Goal: Obtain resource: Download file/media

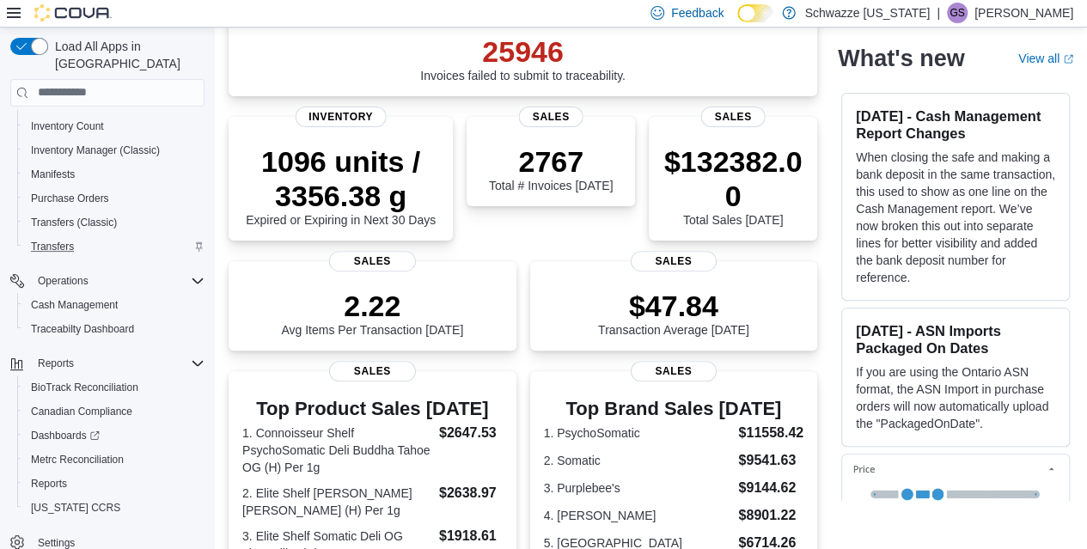
scroll to position [160, 0]
click at [60, 477] on span "Reports" at bounding box center [49, 484] width 36 height 14
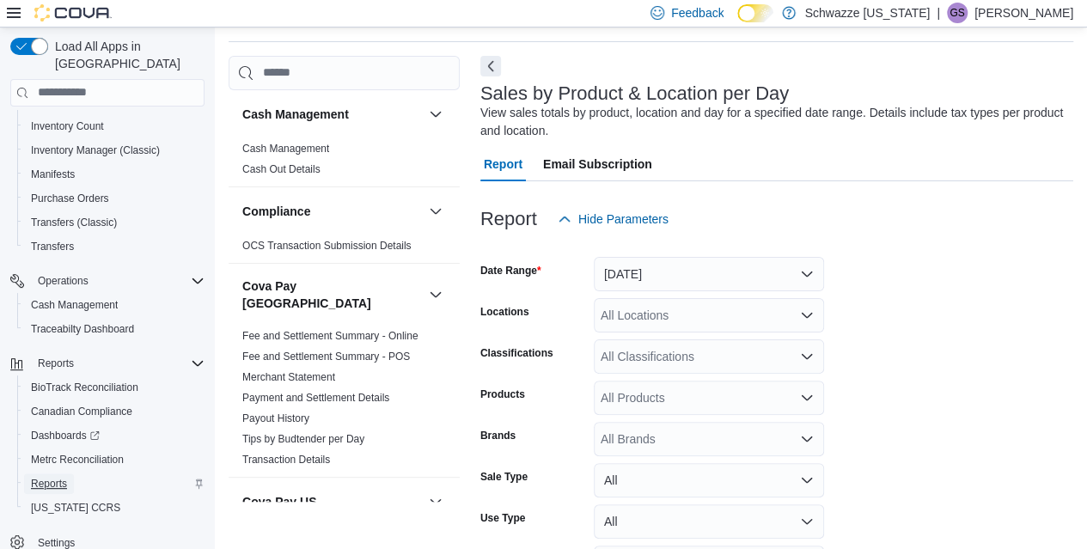
scroll to position [58, 0]
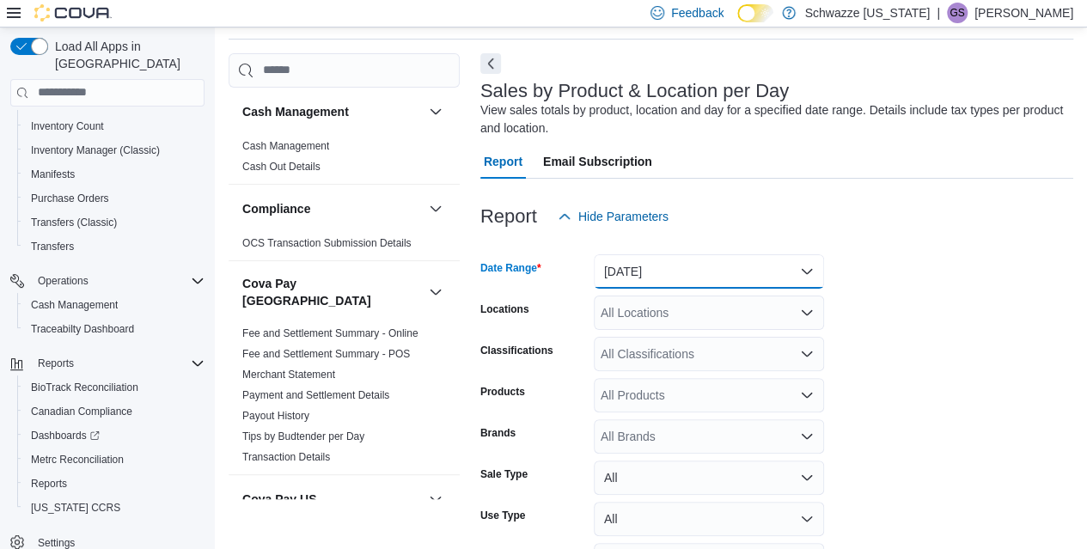
click at [674, 265] on button "[DATE]" at bounding box center [709, 271] width 230 height 34
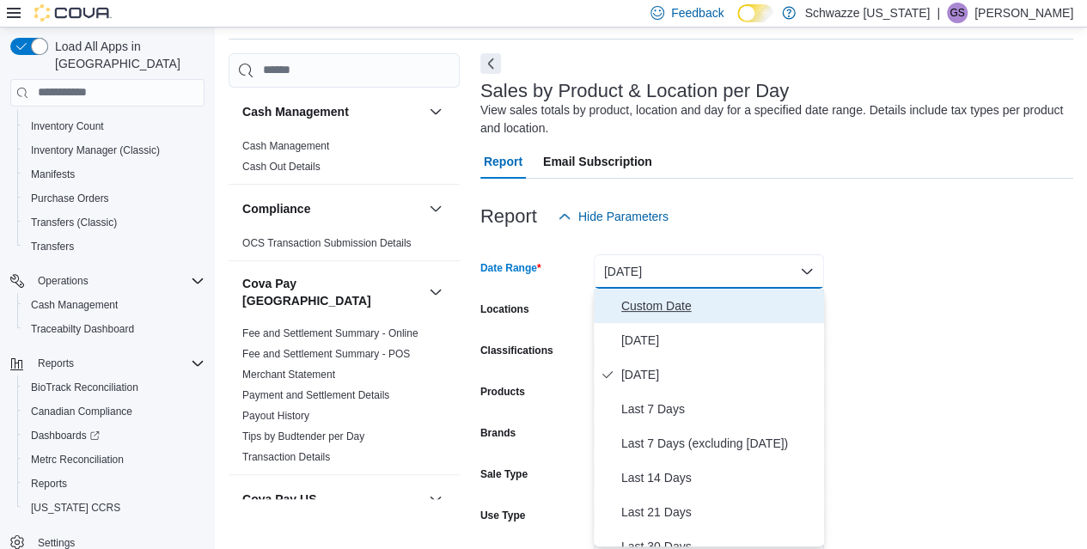
click at [680, 308] on span "Custom Date" at bounding box center [719, 306] width 196 height 21
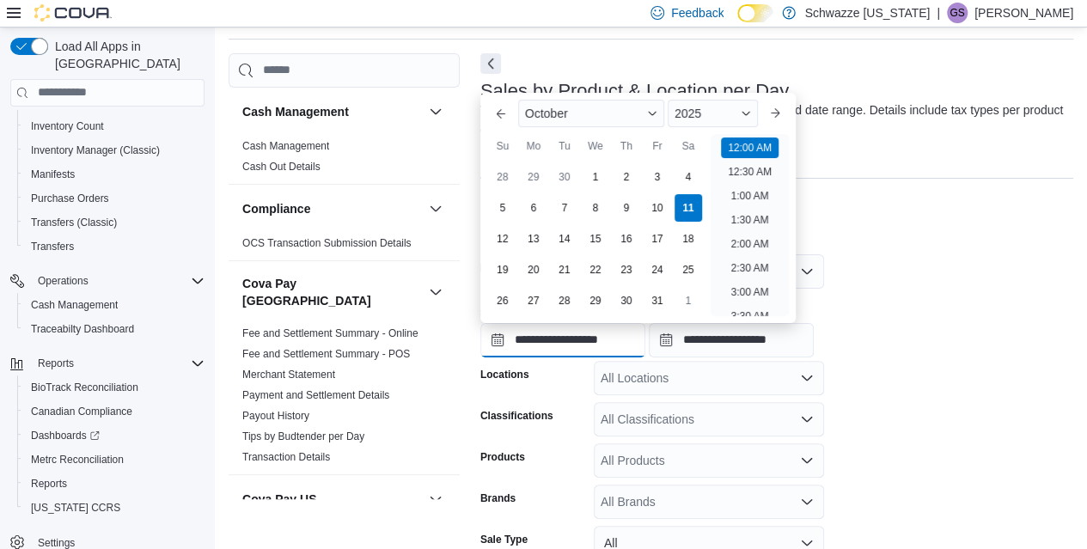
scroll to position [53, 0]
click at [570, 348] on input "**********" at bounding box center [562, 340] width 165 height 34
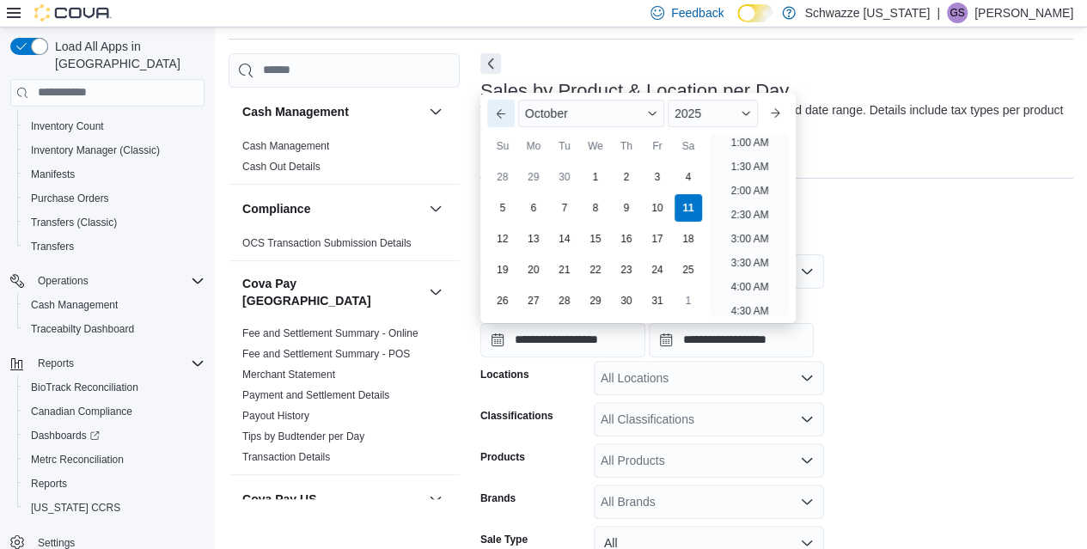
click at [493, 105] on button "Previous Month" at bounding box center [500, 113] width 27 height 27
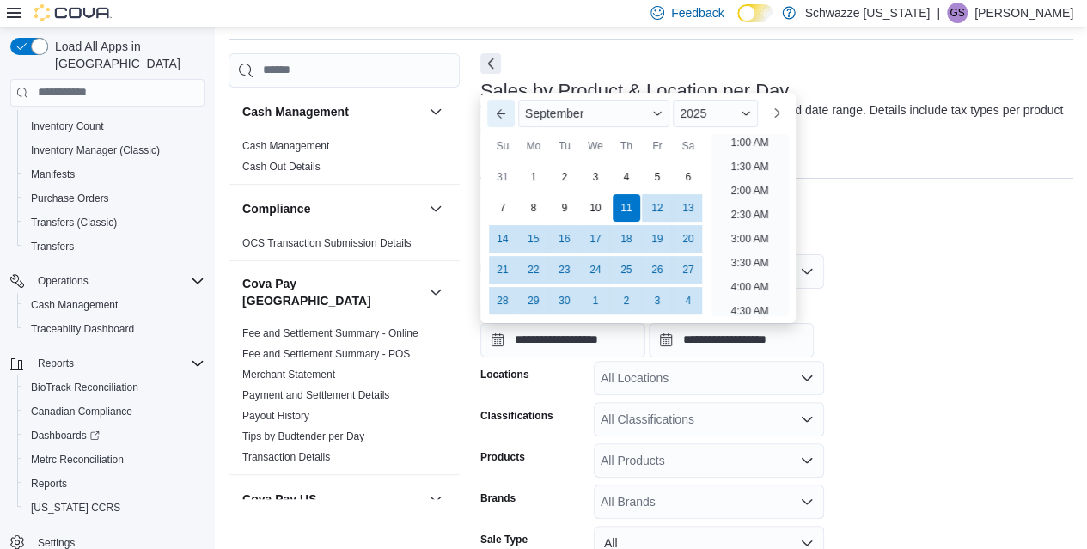
scroll to position [3, 0]
click at [495, 109] on button "Previous Month" at bounding box center [500, 113] width 27 height 27
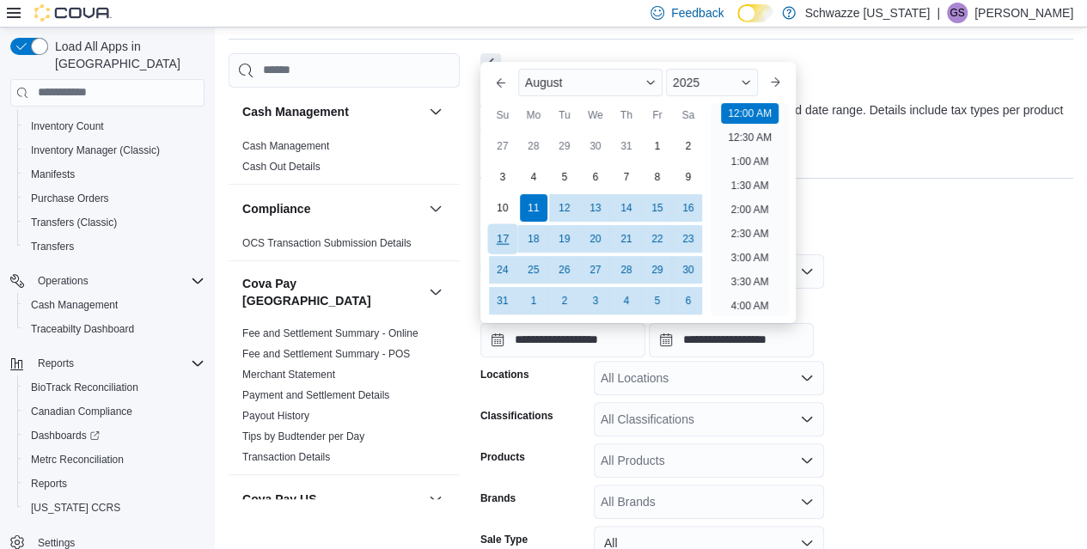
click at [497, 241] on div "17" at bounding box center [502, 238] width 30 height 30
type input "**********"
click at [917, 274] on form "**********" at bounding box center [776, 462] width 593 height 457
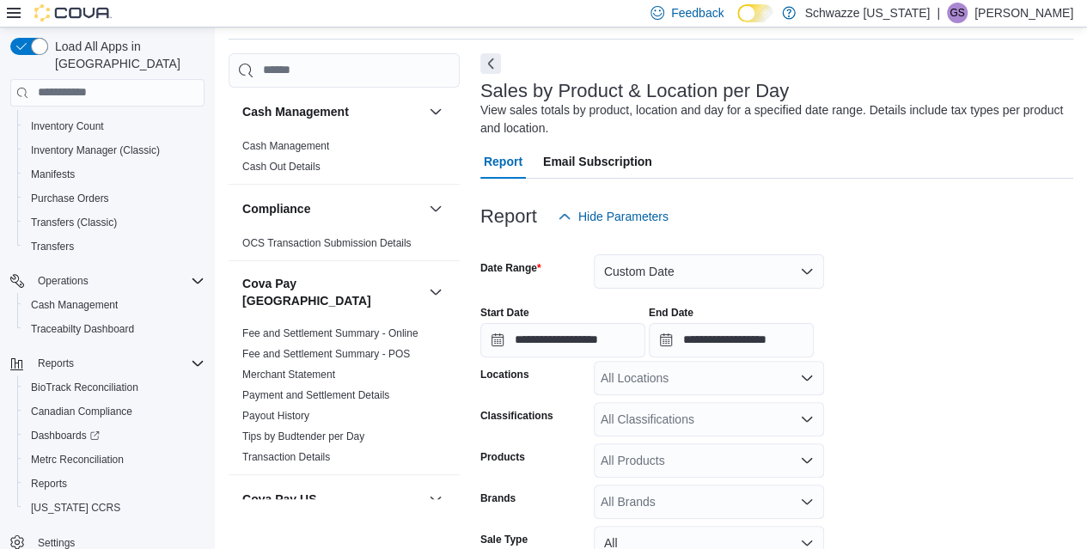
scroll to position [233, 0]
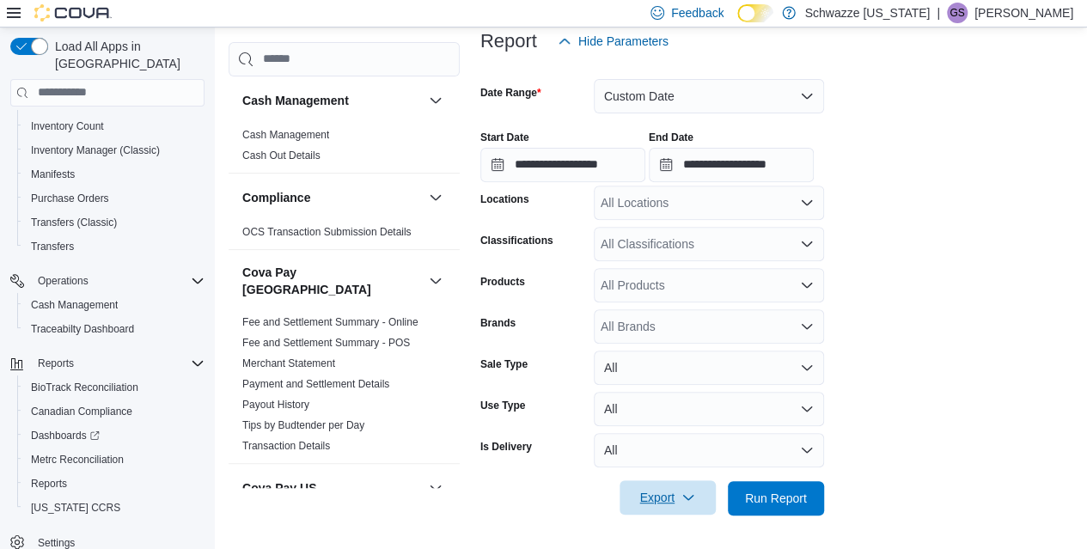
click at [640, 489] on span "Export" at bounding box center [668, 497] width 76 height 34
click at [675, 397] on span "Export to Excel" at bounding box center [669, 395] width 77 height 14
click at [924, 298] on form "**********" at bounding box center [776, 286] width 593 height 457
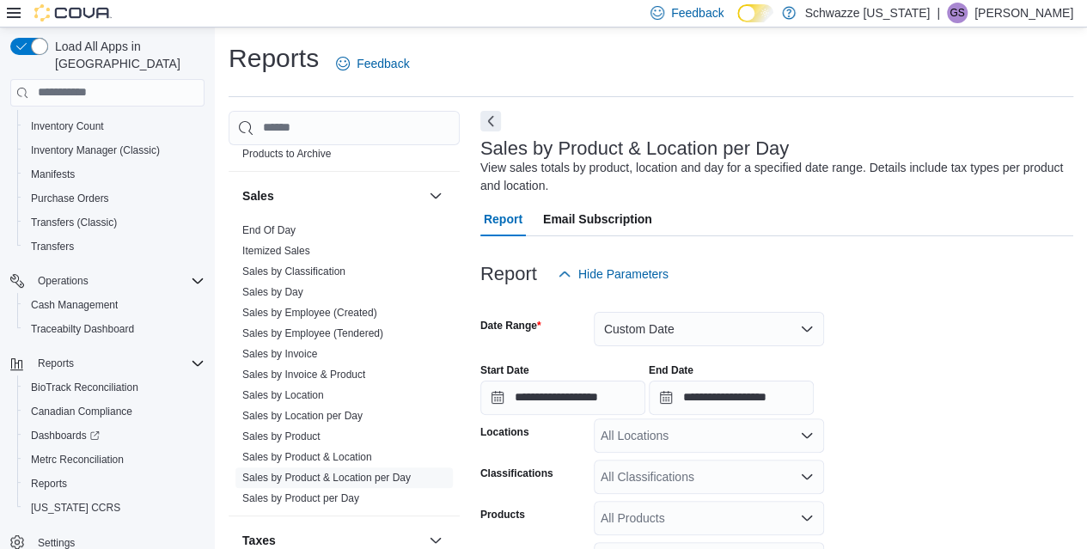
scroll to position [1593, 0]
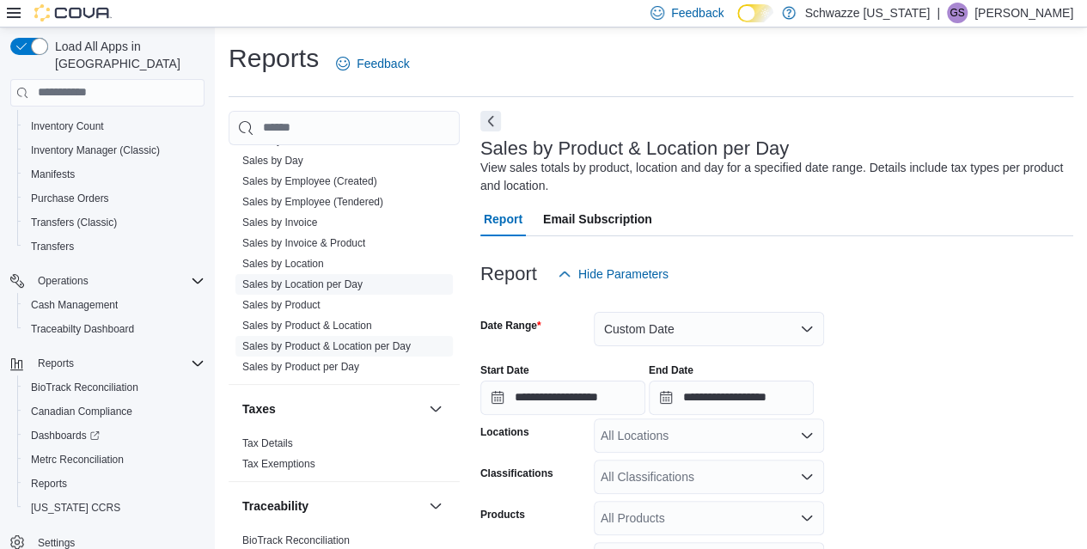
click at [334, 278] on link "Sales by Location per Day" at bounding box center [302, 284] width 120 height 12
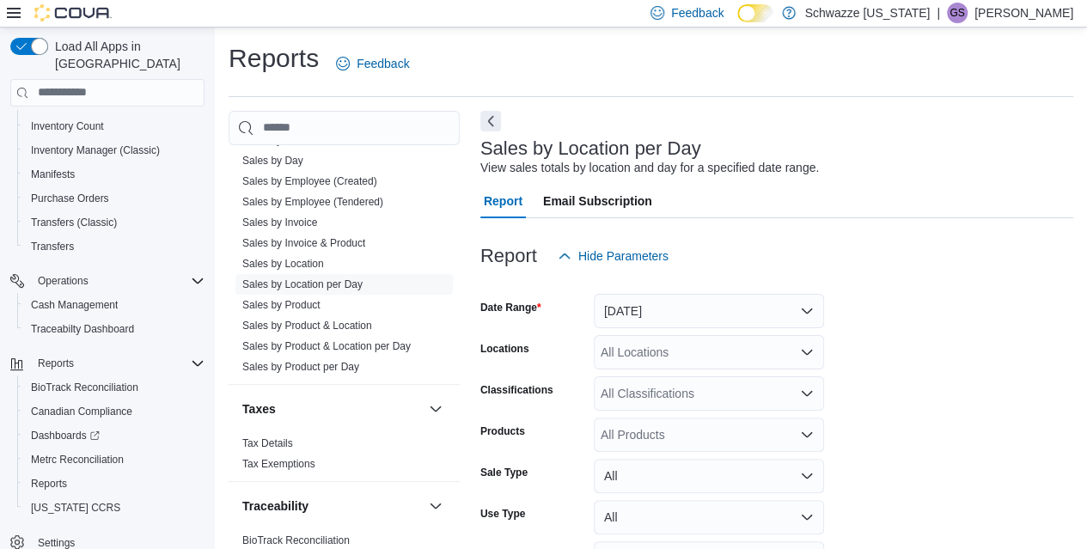
scroll to position [40, 0]
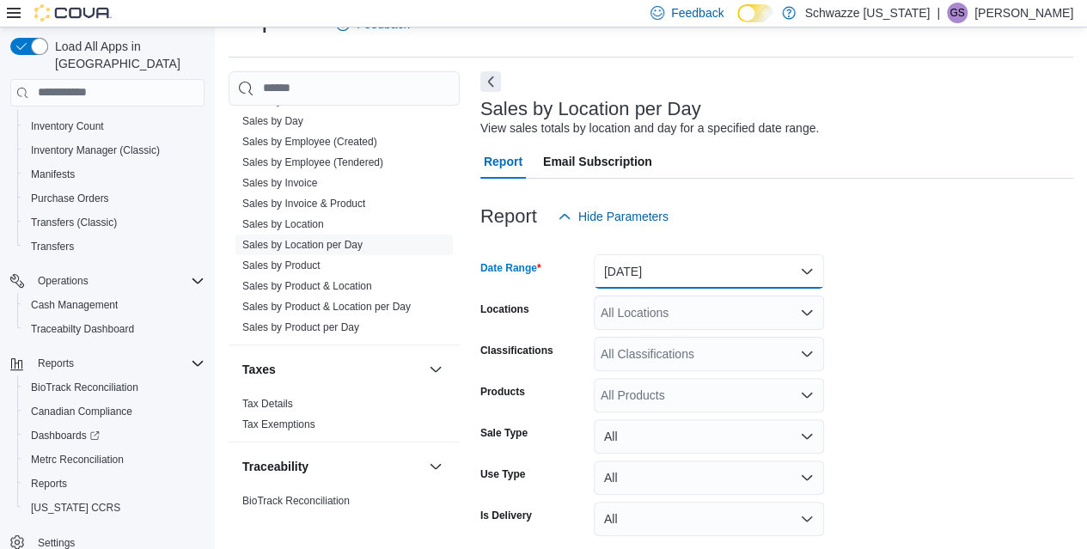
click at [689, 283] on button "[DATE]" at bounding box center [709, 271] width 230 height 34
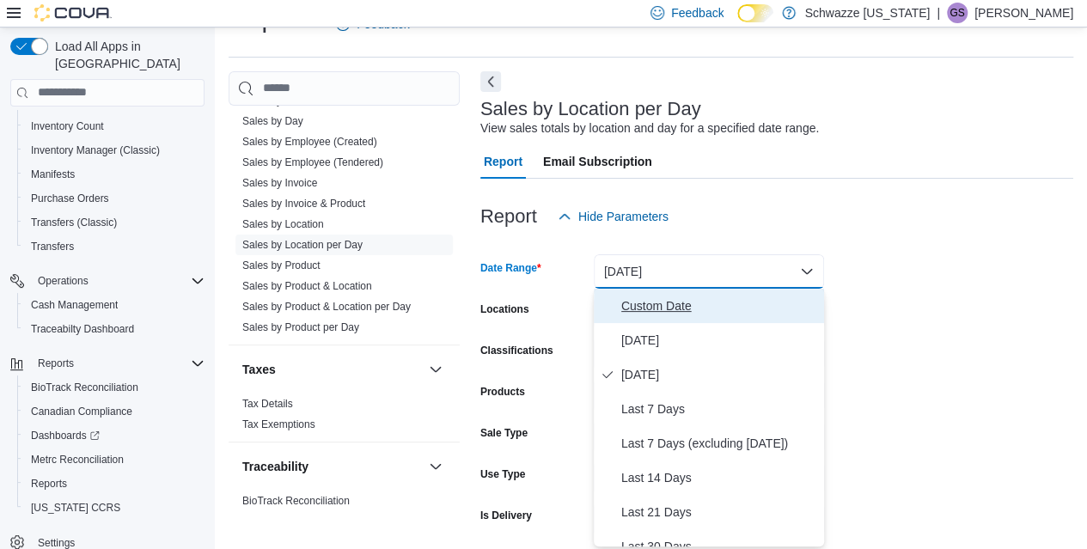
click at [657, 306] on span "Custom Date" at bounding box center [719, 306] width 196 height 21
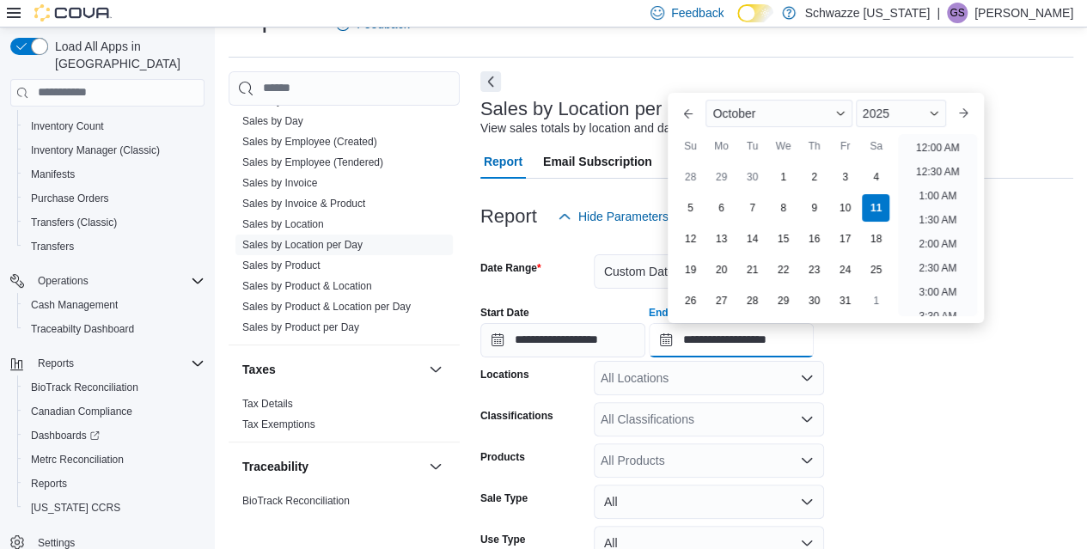
click at [753, 344] on input "**********" at bounding box center [731, 340] width 165 height 34
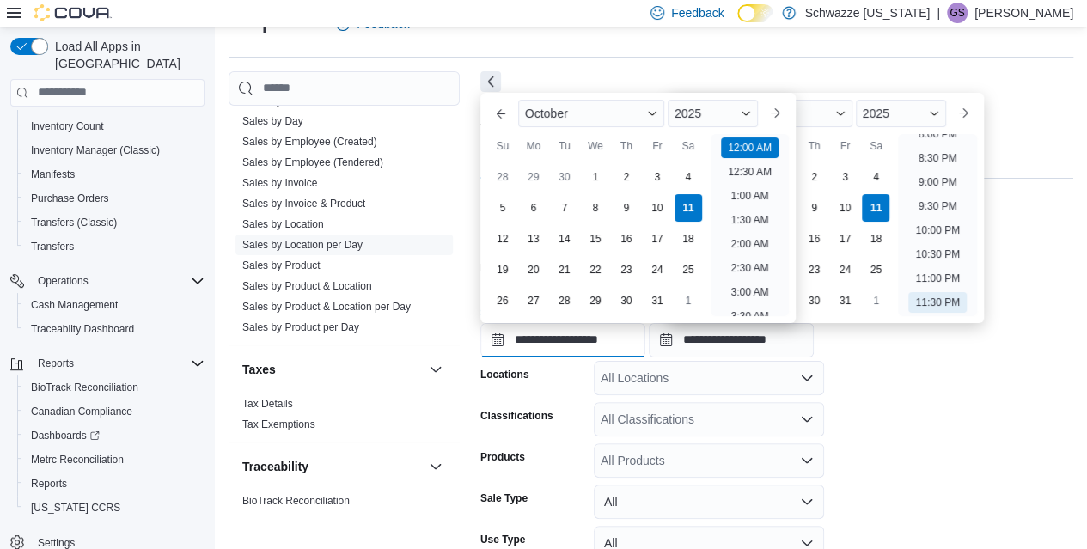
click at [534, 341] on input "**********" at bounding box center [562, 340] width 165 height 34
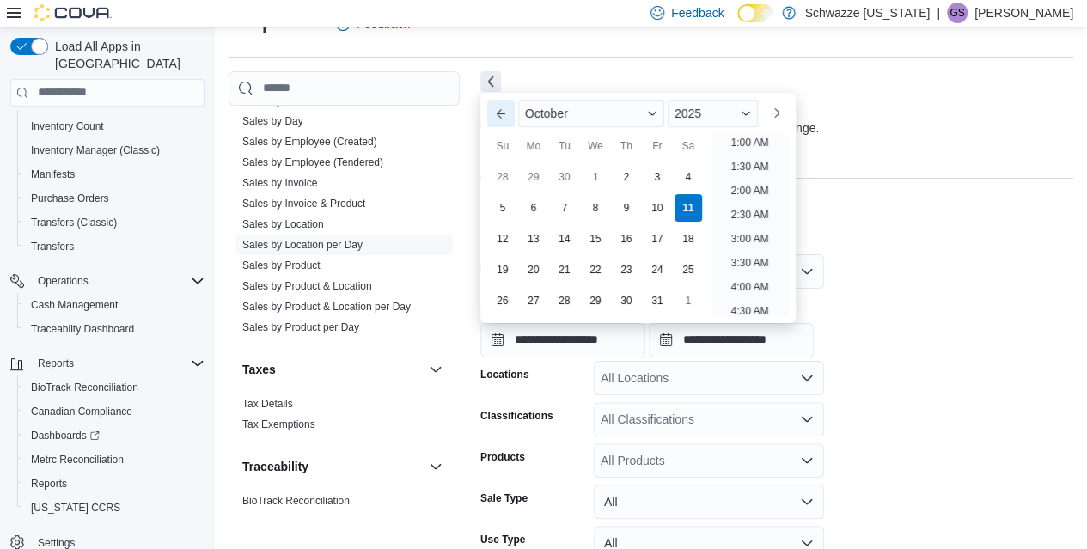
click at [501, 115] on button "Previous Month" at bounding box center [500, 113] width 27 height 27
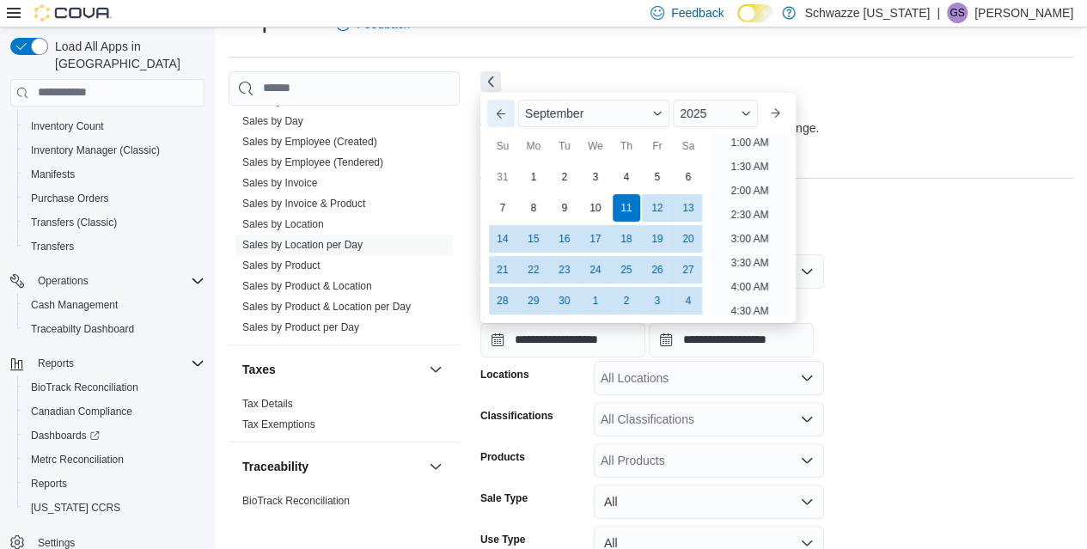
scroll to position [3, 0]
click at [501, 115] on button "Previous Month" at bounding box center [500, 113] width 27 height 27
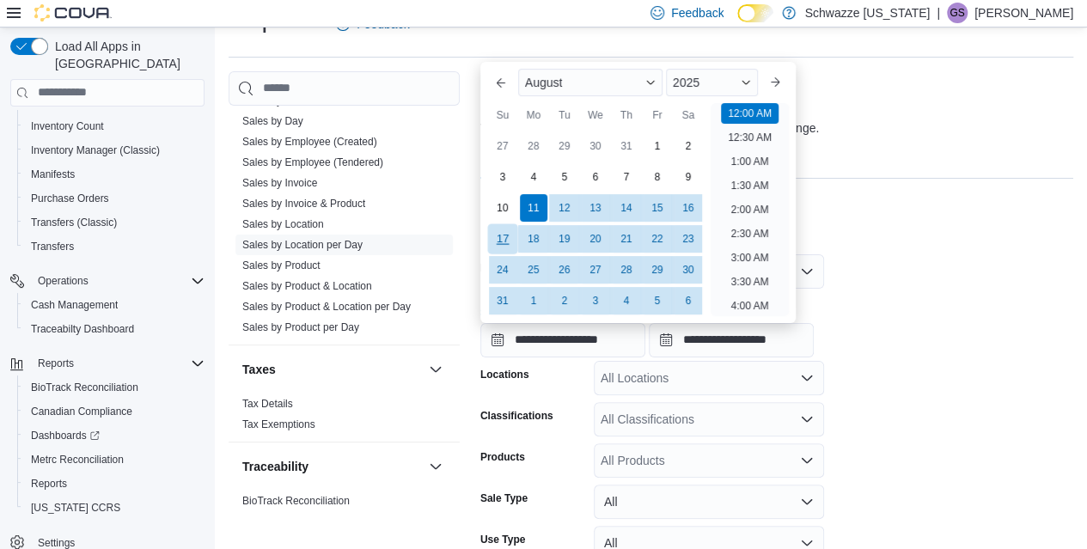
click at [505, 235] on div "17" at bounding box center [502, 238] width 30 height 30
type input "**********"
click at [871, 408] on form "**********" at bounding box center [776, 442] width 593 height 416
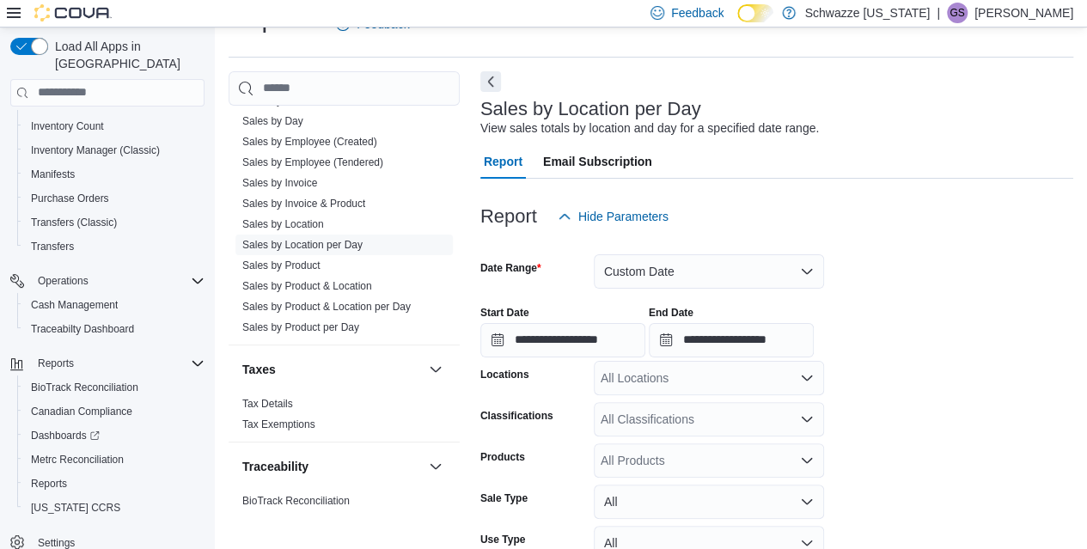
scroll to position [174, 0]
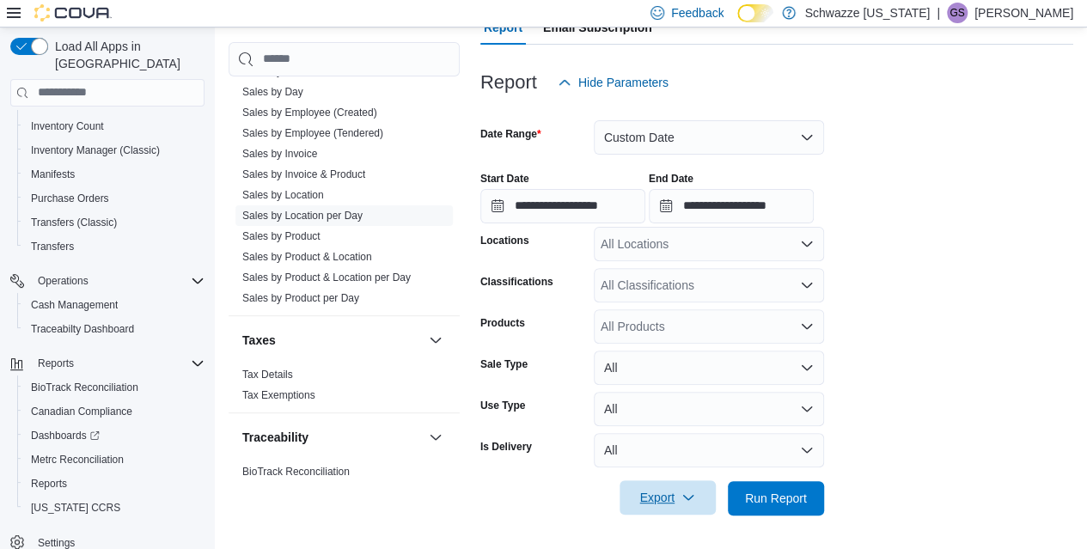
click at [649, 504] on span "Export" at bounding box center [668, 497] width 76 height 34
click at [696, 389] on span "Export to Excel" at bounding box center [669, 395] width 77 height 14
click at [1009, 340] on form "**********" at bounding box center [776, 308] width 593 height 416
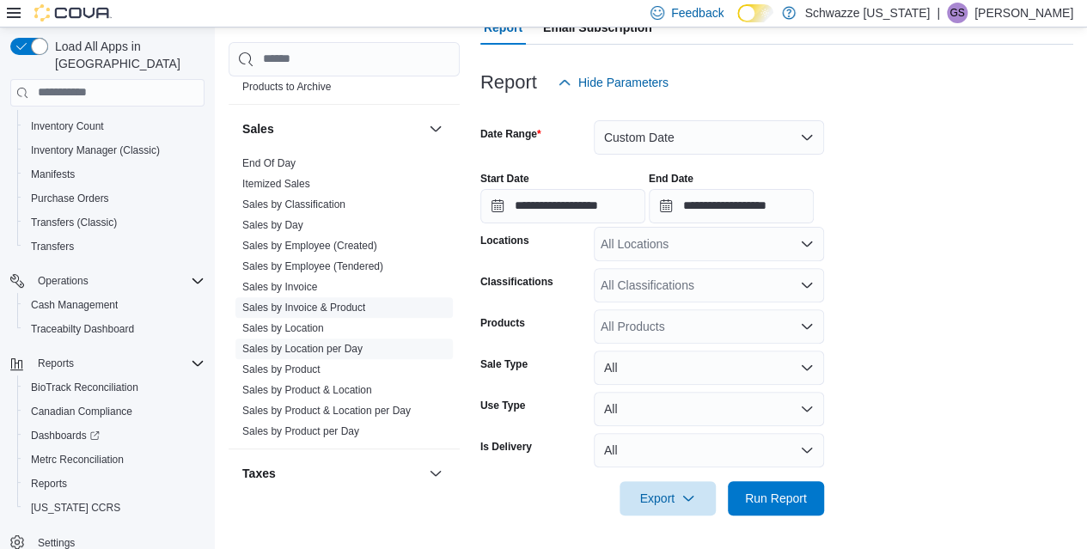
click at [308, 302] on link "Sales by Invoice & Product" at bounding box center [303, 308] width 123 height 12
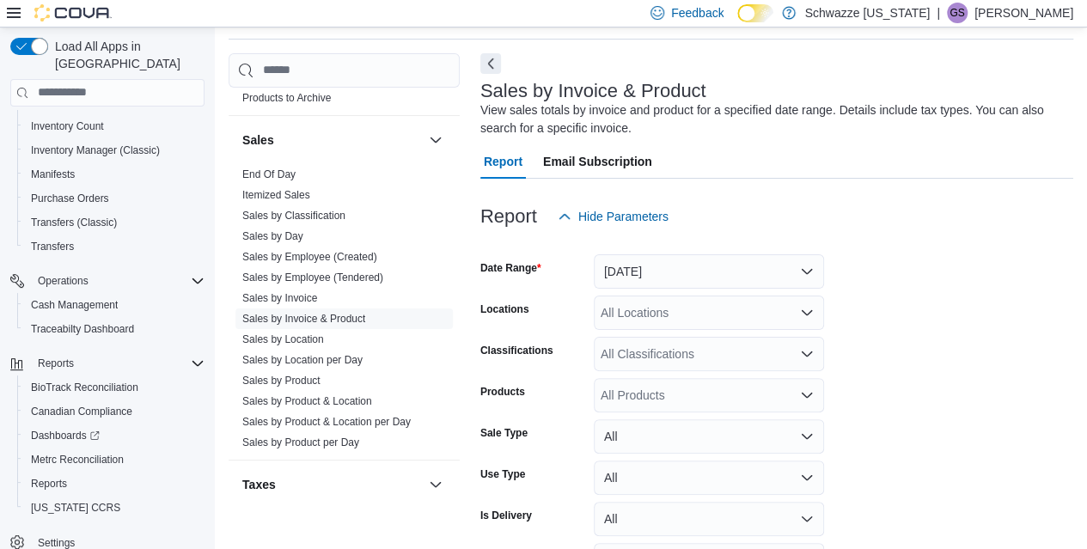
scroll to position [209, 0]
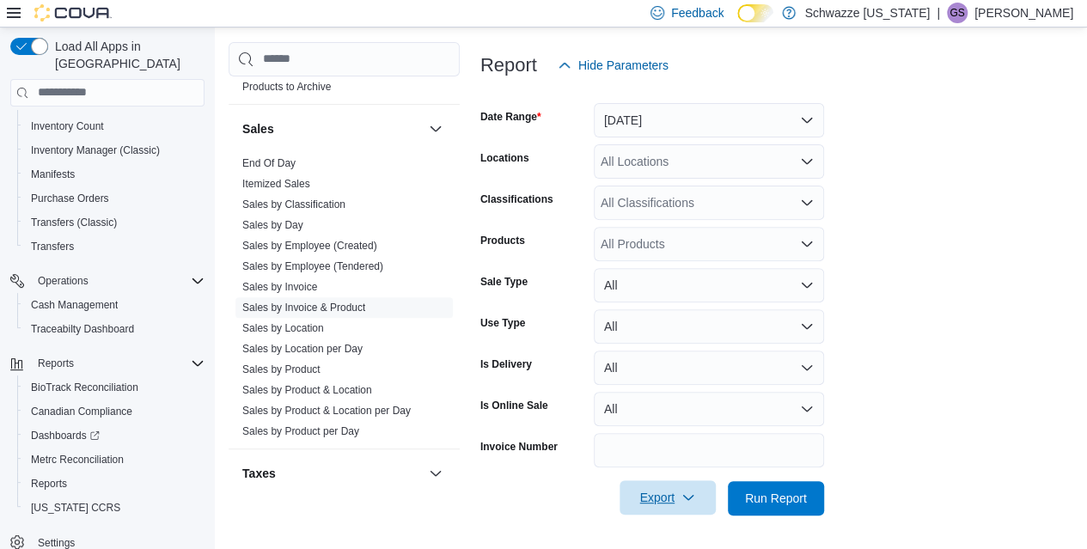
click at [675, 492] on span "Export" at bounding box center [668, 497] width 76 height 34
click at [697, 396] on span "Export to Excel" at bounding box center [669, 395] width 77 height 14
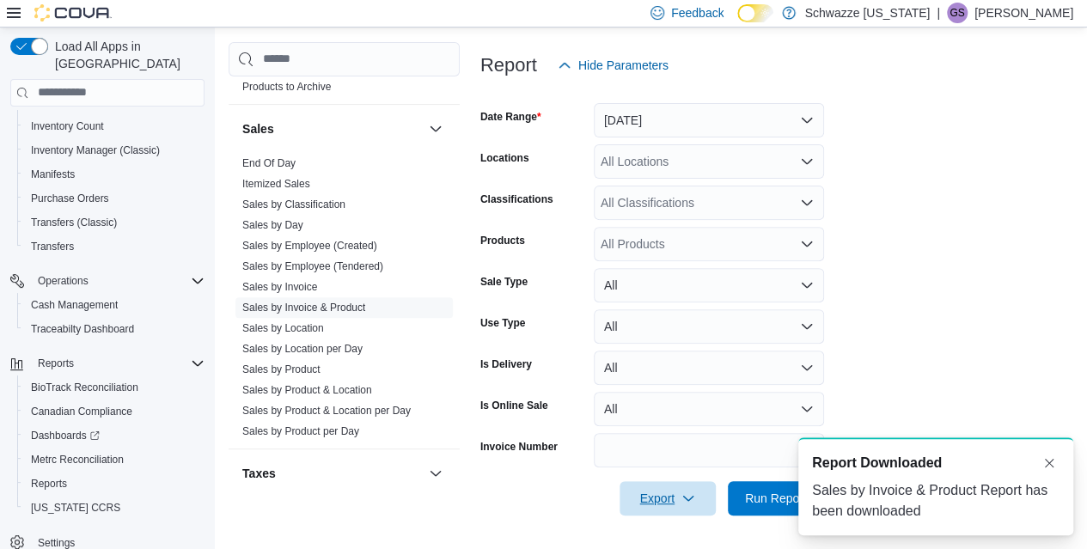
scroll to position [0, 0]
click at [767, 497] on div "A new notification appears Report Downloaded Sales by [PERSON_NAME] & Product R…" at bounding box center [915, 486] width 344 height 125
click at [760, 500] on div "A new notification appears Report Downloaded Sales by [PERSON_NAME] & Product R…" at bounding box center [915, 486] width 344 height 125
click at [771, 499] on div "A new notification appears Report Downloaded Sales by [PERSON_NAME] & Product R…" at bounding box center [915, 486] width 344 height 125
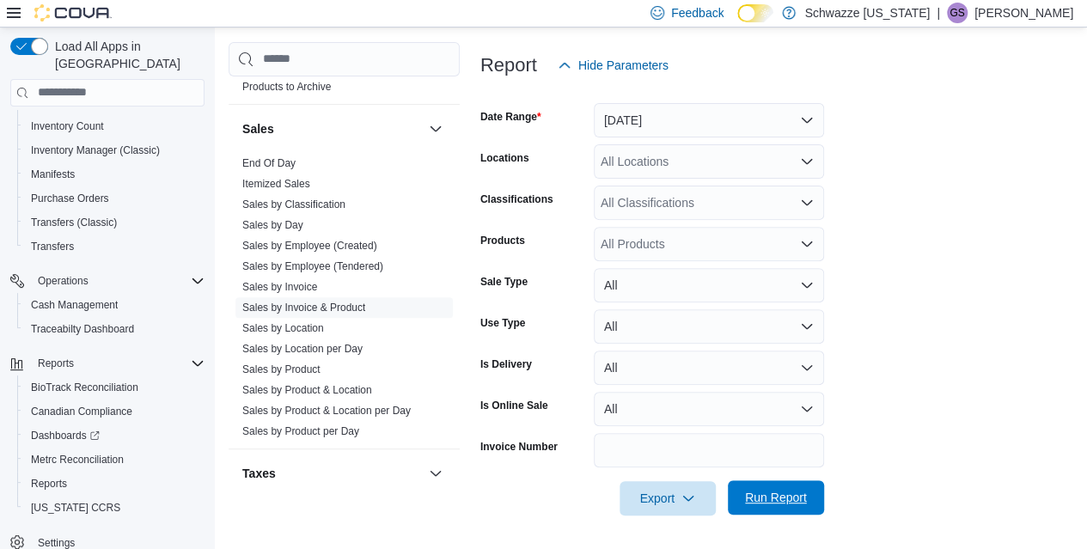
click at [769, 499] on span "Run Report" at bounding box center [776, 497] width 62 height 17
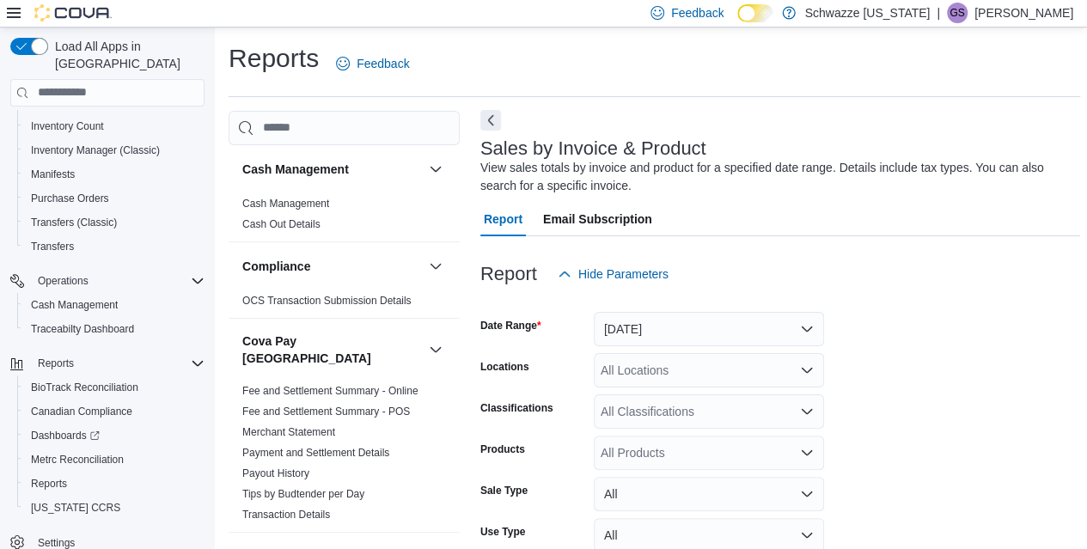
click at [487, 116] on button "Next" at bounding box center [490, 120] width 21 height 21
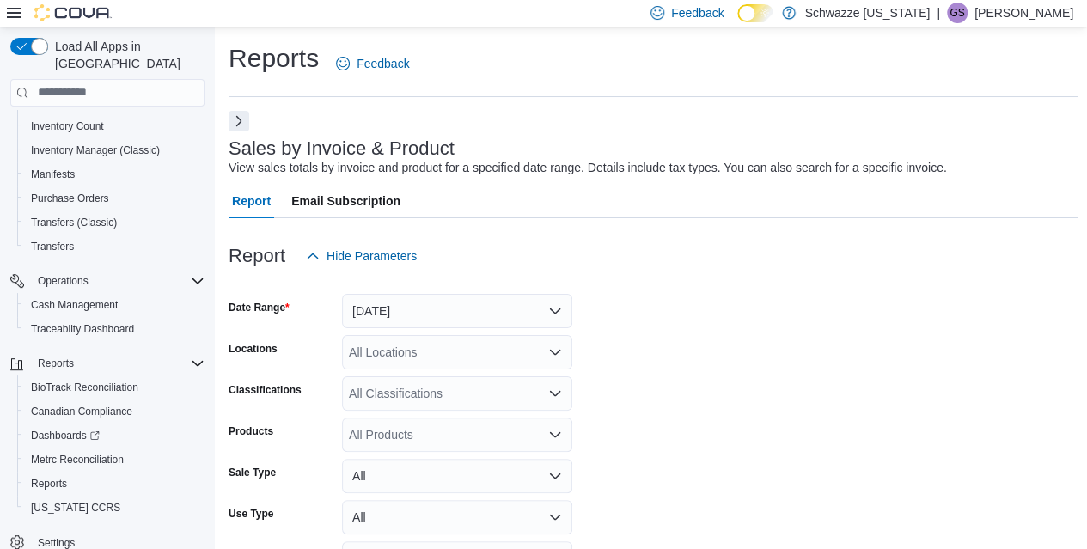
click at [15, 16] on icon at bounding box center [14, 13] width 14 height 10
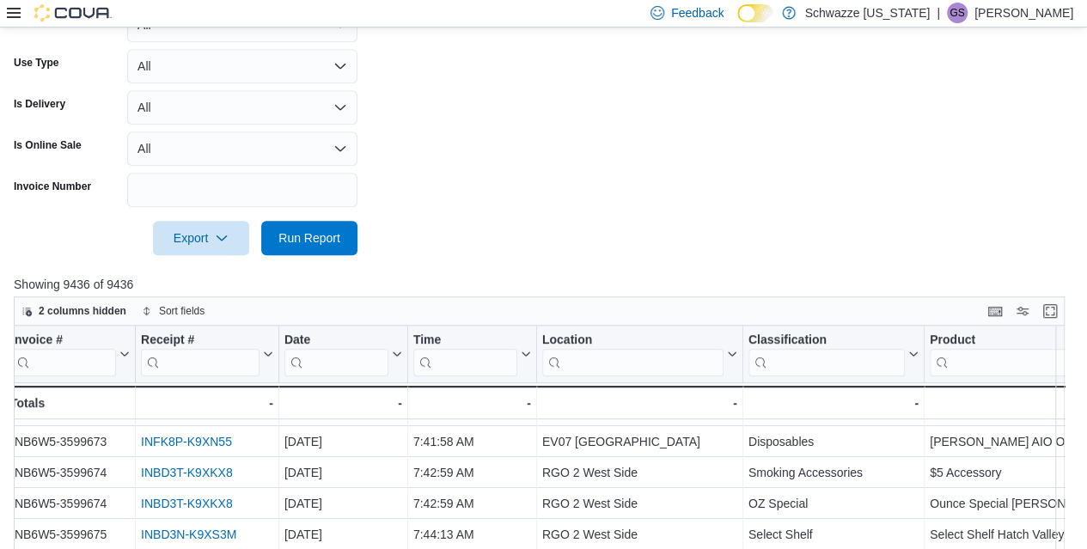
scroll to position [466, 9]
